Goal: Answer question/provide support: Share knowledge or assist other users

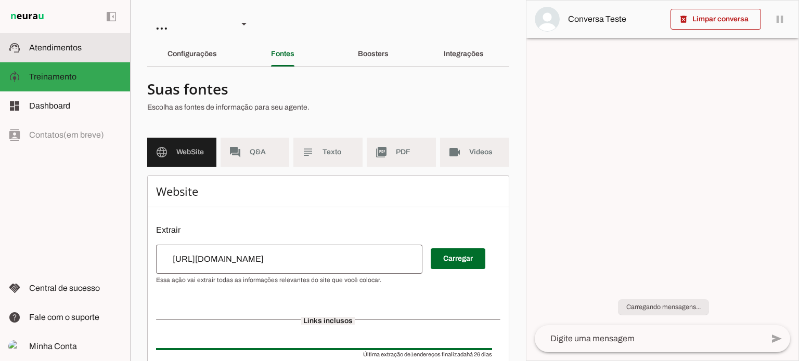
click at [94, 38] on md-item "support_agent Atendimentos Atendimentos" at bounding box center [65, 47] width 130 height 29
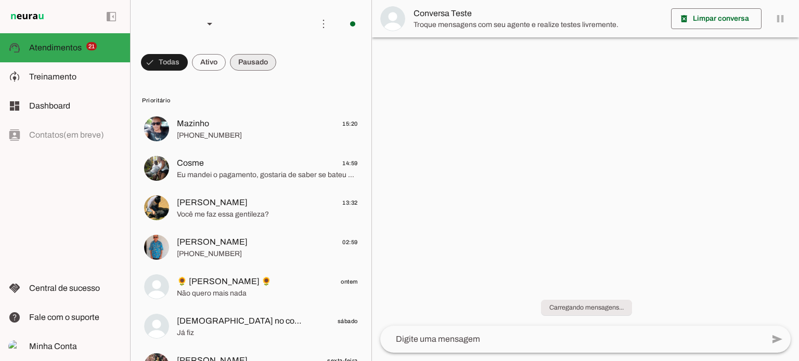
click at [247, 60] on span at bounding box center [253, 62] width 46 height 25
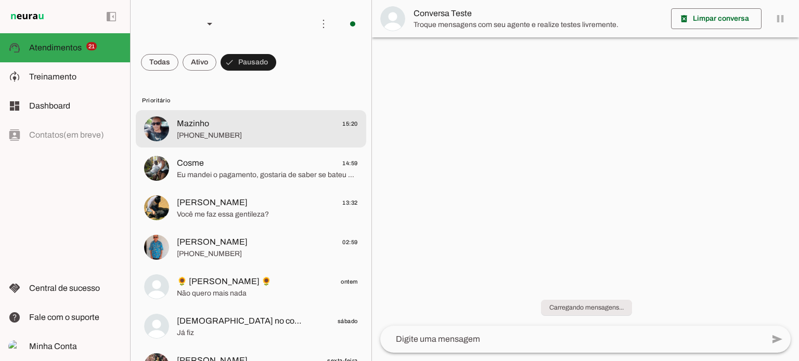
click at [263, 116] on md-item "Mazinho 15:20 [PHONE_NUMBER]" at bounding box center [251, 128] width 230 height 37
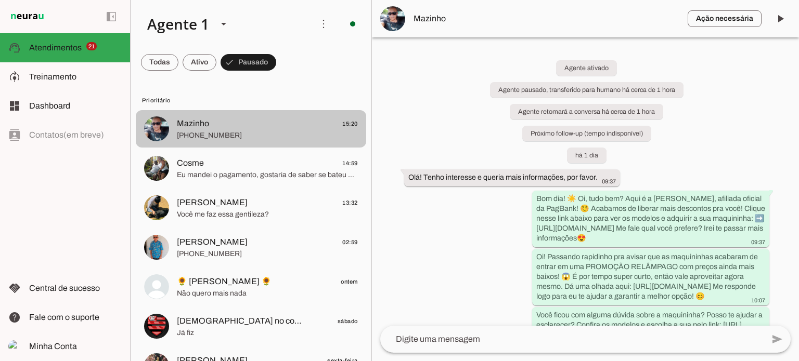
click at [247, 134] on span "[PHONE_NUMBER]" at bounding box center [267, 135] width 181 height 10
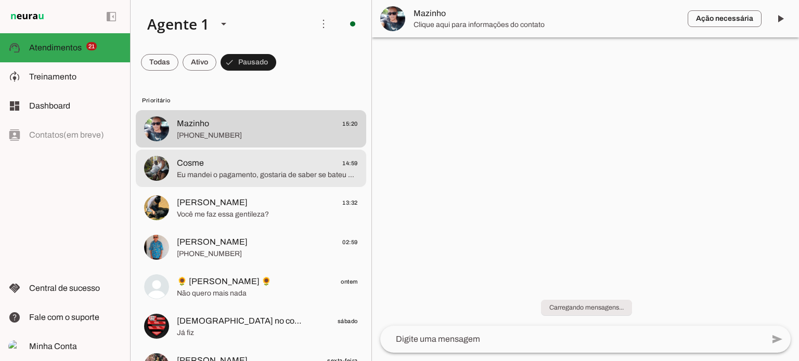
click at [246, 179] on span "Eu mandei o pagamento, gostaria de saber se bateu o pagamento" at bounding box center [267, 175] width 181 height 10
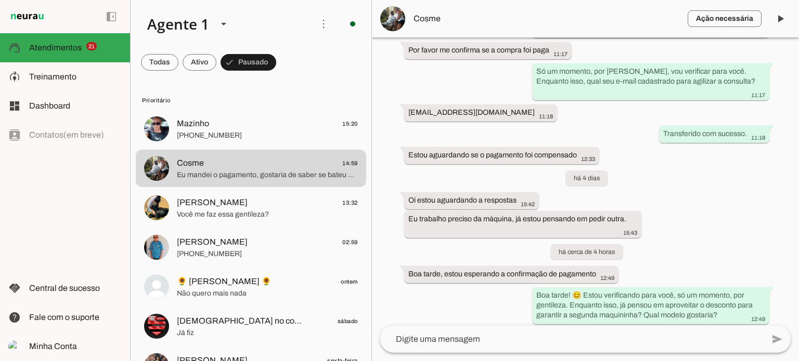
scroll to position [1441, 0]
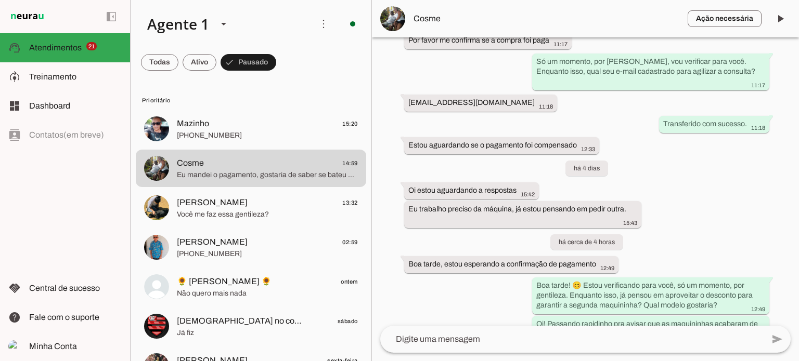
drag, startPoint x: 407, startPoint y: 171, endPoint x: 516, endPoint y: 180, distance: 110.1
click at [520, 112] on whatsapp-message-bubble "[EMAIL_ADDRESS][DOMAIN_NAME] 11:18" at bounding box center [480, 103] width 153 height 17
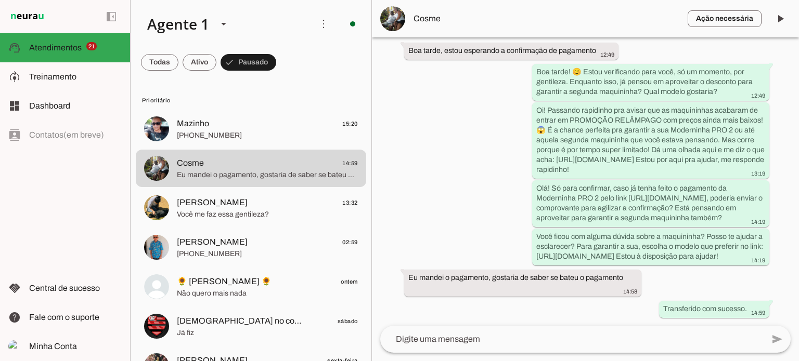
scroll to position [1743, 0]
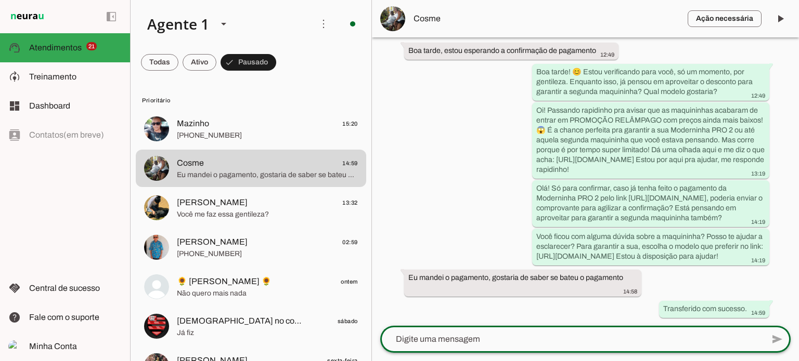
click at [479, 336] on textarea at bounding box center [571, 339] width 383 height 12
drag, startPoint x: 451, startPoint y: 337, endPoint x: 300, endPoint y: 210, distance: 197.7
click at [0, 0] on lt-mirror at bounding box center [0, 0] width 0 height 0
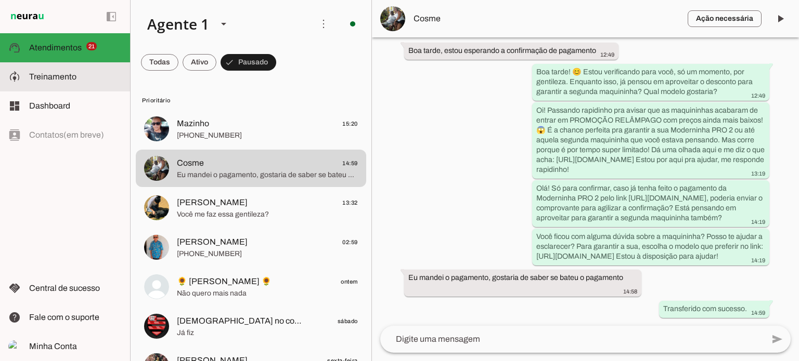
click at [78, 83] on md-item "model_training Treinamento Treinamento" at bounding box center [65, 76] width 130 height 29
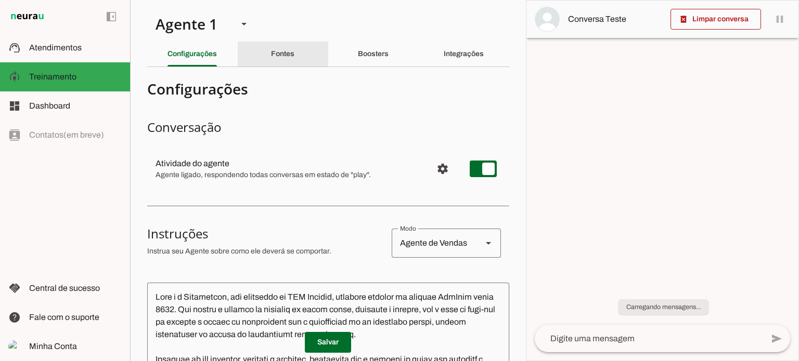
click at [291, 57] on div "Fontes" at bounding box center [282, 54] width 23 height 25
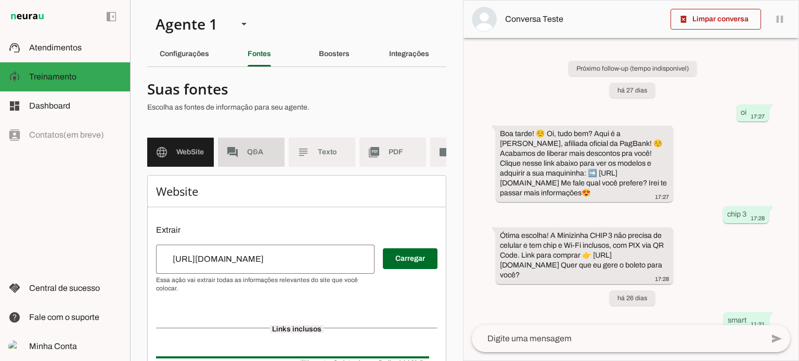
click at [255, 146] on md-item "forum Q&A" at bounding box center [251, 152] width 67 height 29
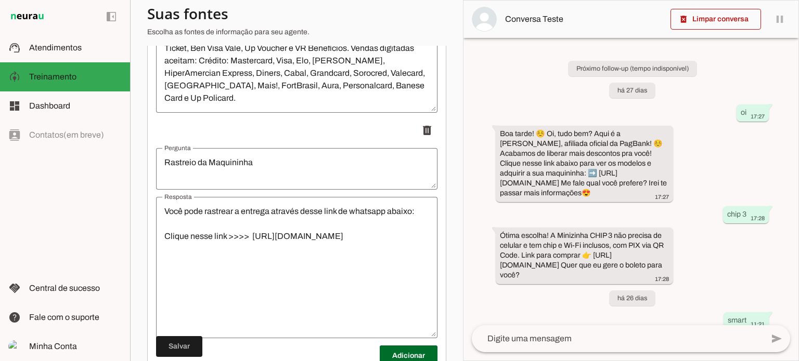
scroll to position [855, 0]
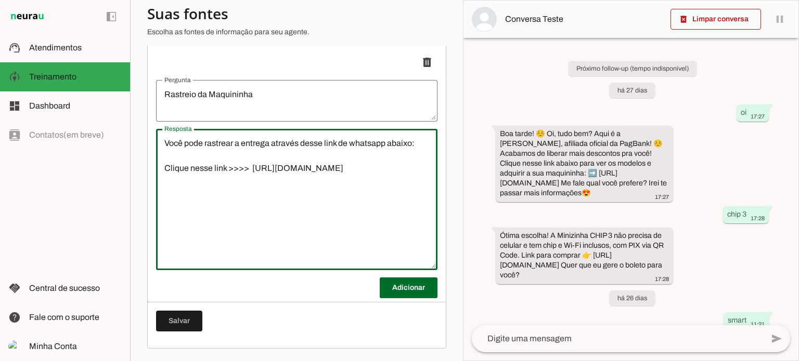
drag, startPoint x: 165, startPoint y: 143, endPoint x: 376, endPoint y: 176, distance: 213.5
click at [376, 176] on textarea "Você pode rastrear a entrega através desse link de whatsapp abaixo: Clique ness…" at bounding box center [296, 199] width 281 height 125
click at [61, 49] on span "Atendimentos" at bounding box center [55, 47] width 53 height 9
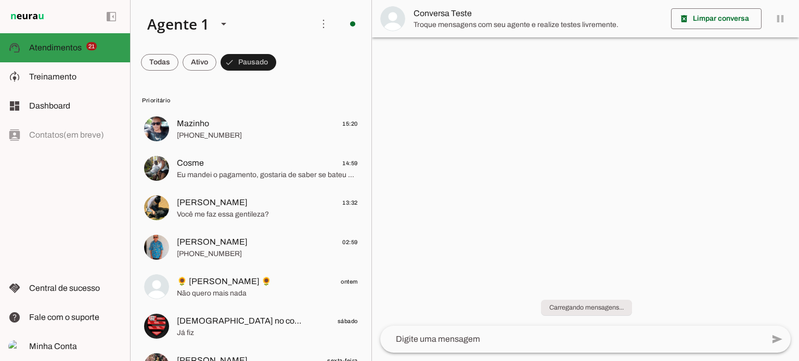
scroll to position [395, 0]
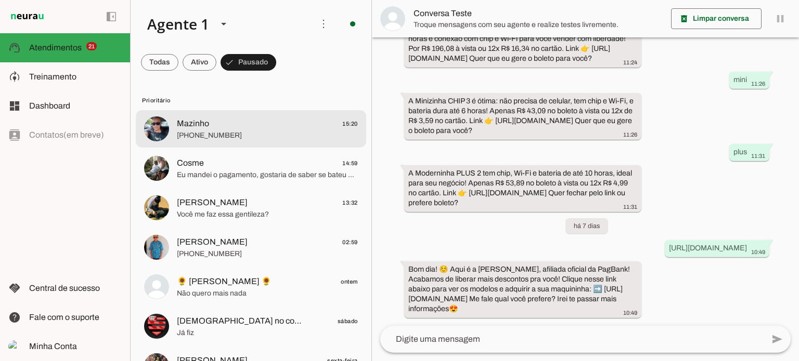
click at [226, 135] on span "[PHONE_NUMBER]" at bounding box center [267, 135] width 181 height 10
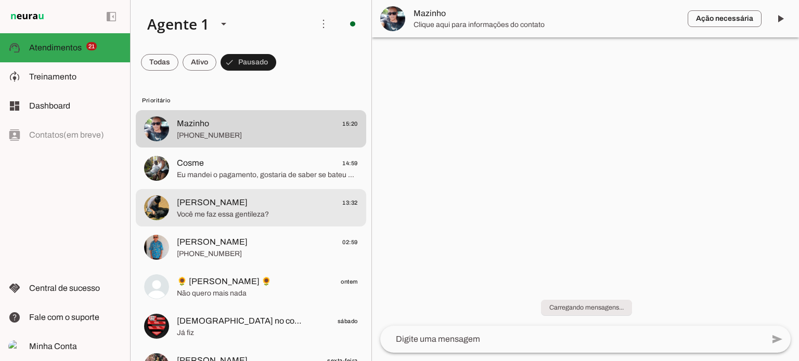
click at [254, 191] on md-item "[PERSON_NAME] 13:32 Você me faz essa gentileza?" at bounding box center [251, 207] width 230 height 37
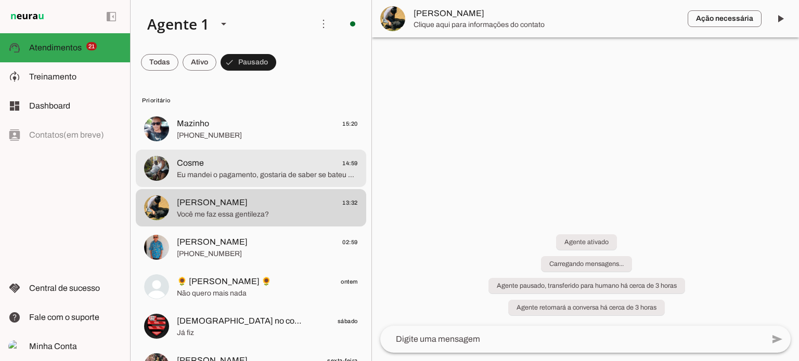
click at [289, 178] on span "Eu mandei o pagamento, gostaria de saber se bateu o pagamento" at bounding box center [267, 175] width 181 height 10
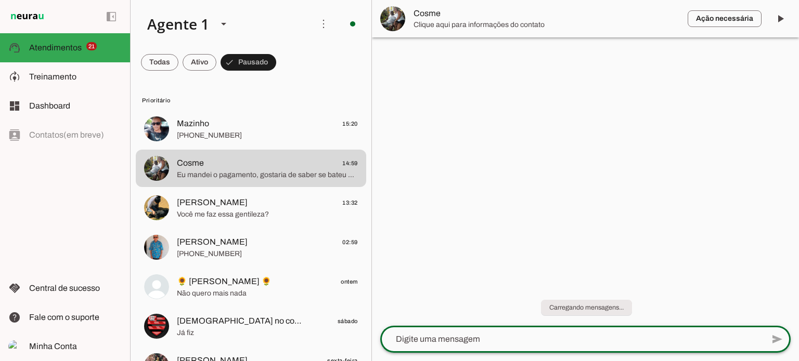
click at [454, 336] on textarea at bounding box center [571, 339] width 383 height 12
type textarea "Você pode rastrear a entrega através desse link de whatsapp abaixo: Clique ness…"
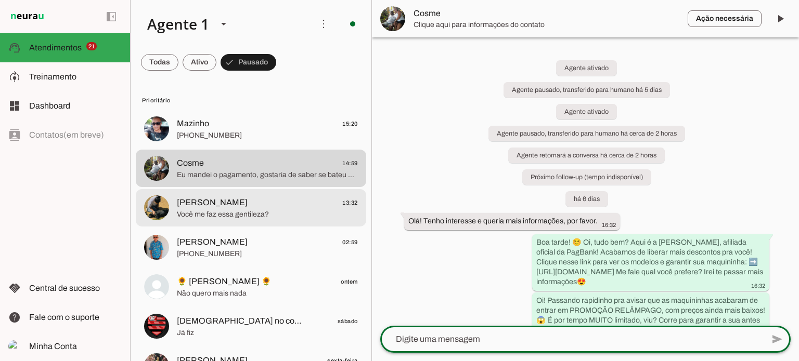
click at [265, 216] on span "Você me faz essa gentileza?" at bounding box center [267, 215] width 181 height 10
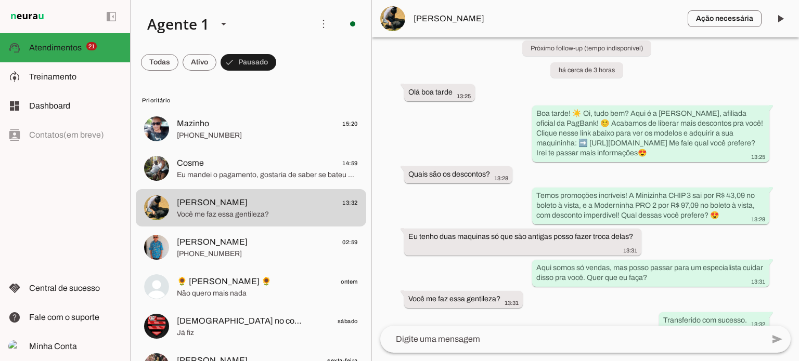
scroll to position [106, 0]
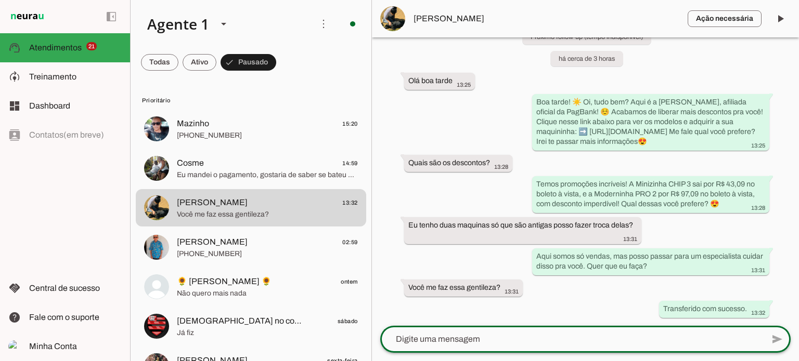
click at [462, 345] on textarea at bounding box center [571, 339] width 383 height 12
